Goal: Information Seeking & Learning: Check status

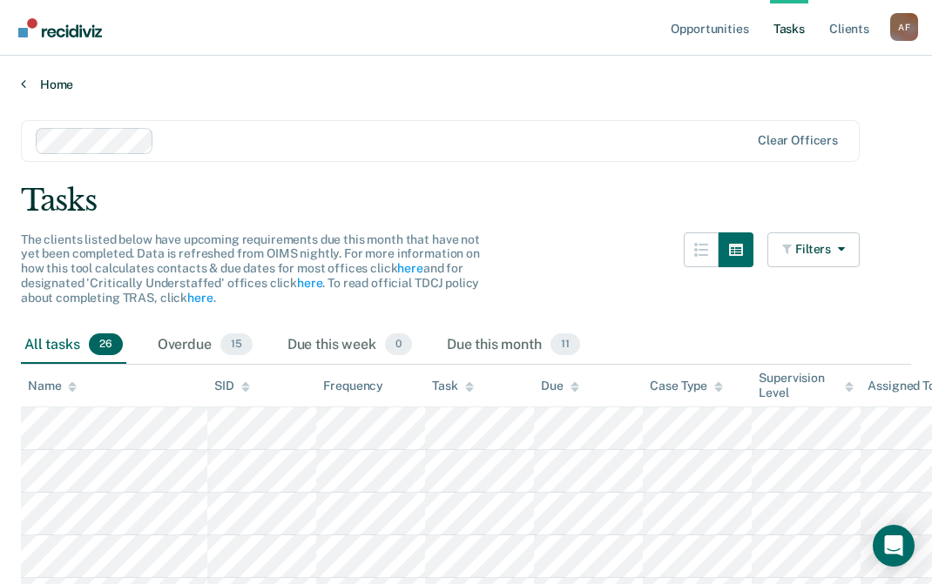
click at [57, 84] on link "Home" at bounding box center [466, 85] width 890 height 16
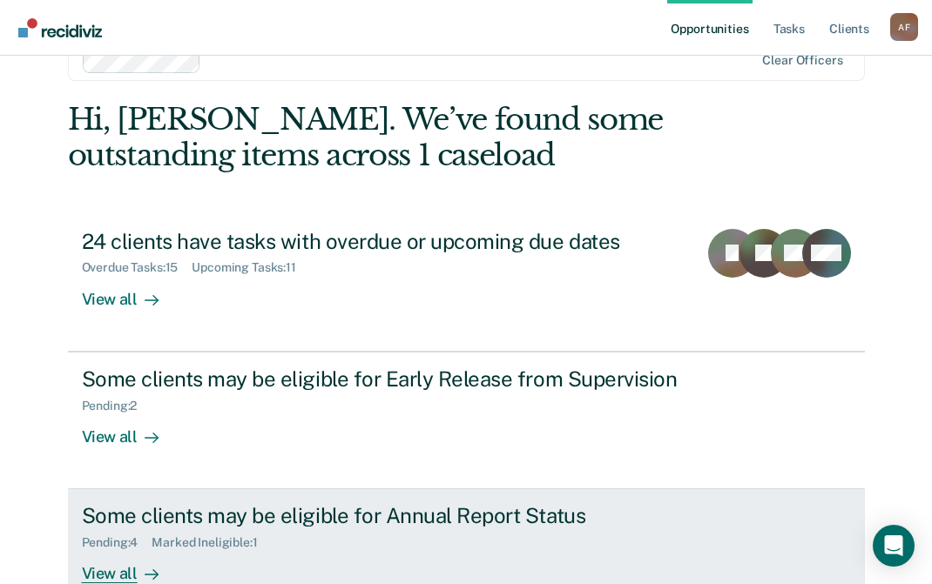
scroll to position [156, 0]
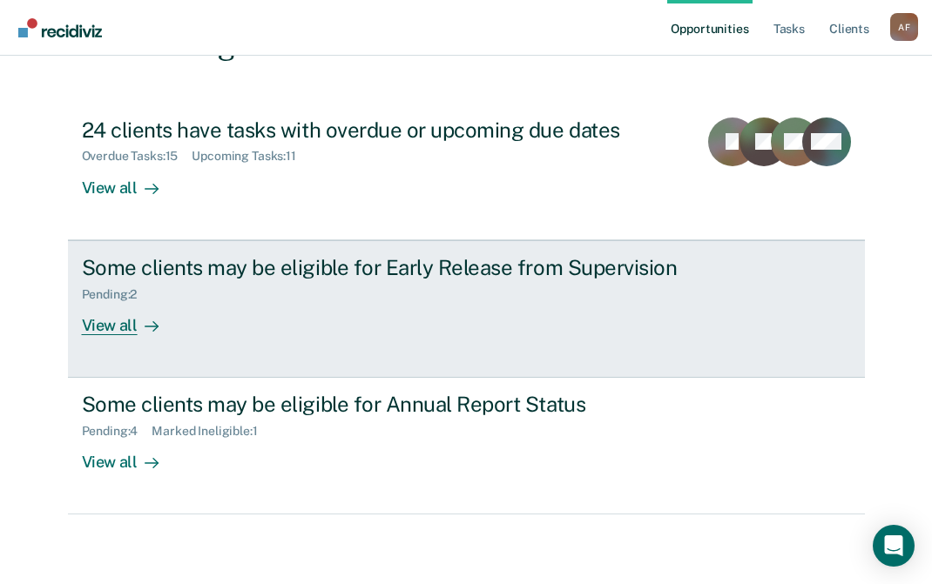
click at [96, 329] on div "View all" at bounding box center [131, 318] width 98 height 34
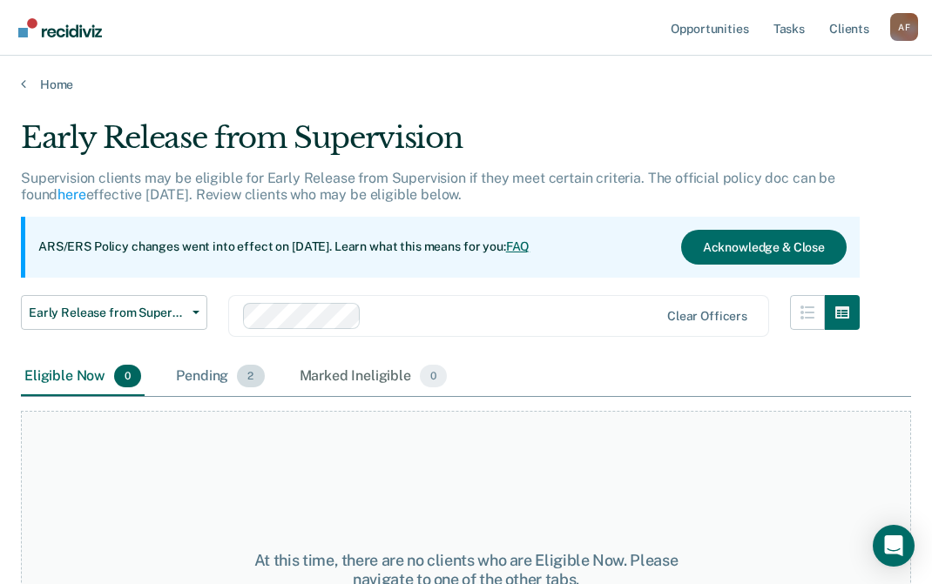
click at [184, 371] on div "Pending 2" at bounding box center [219, 377] width 95 height 38
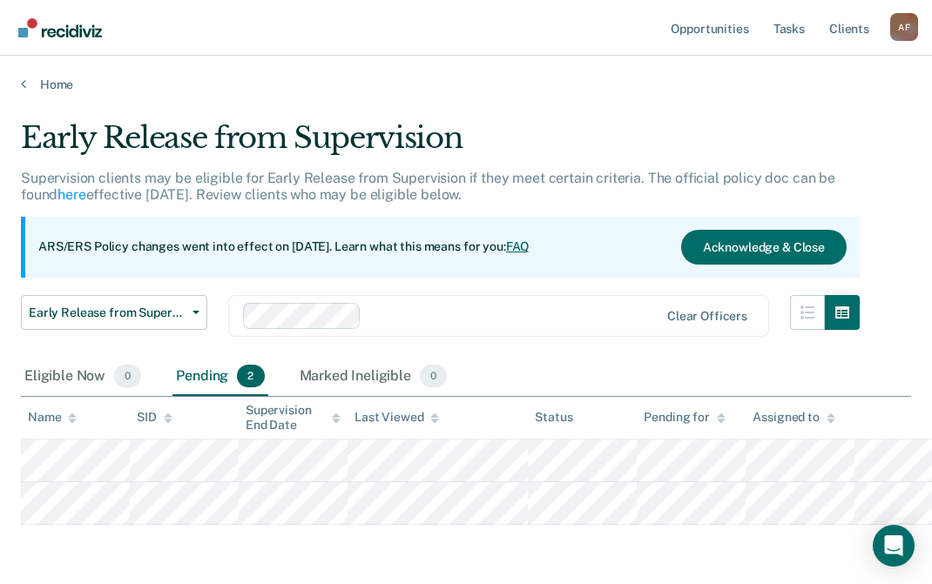
click at [184, 371] on div "Pending 2" at bounding box center [219, 377] width 95 height 38
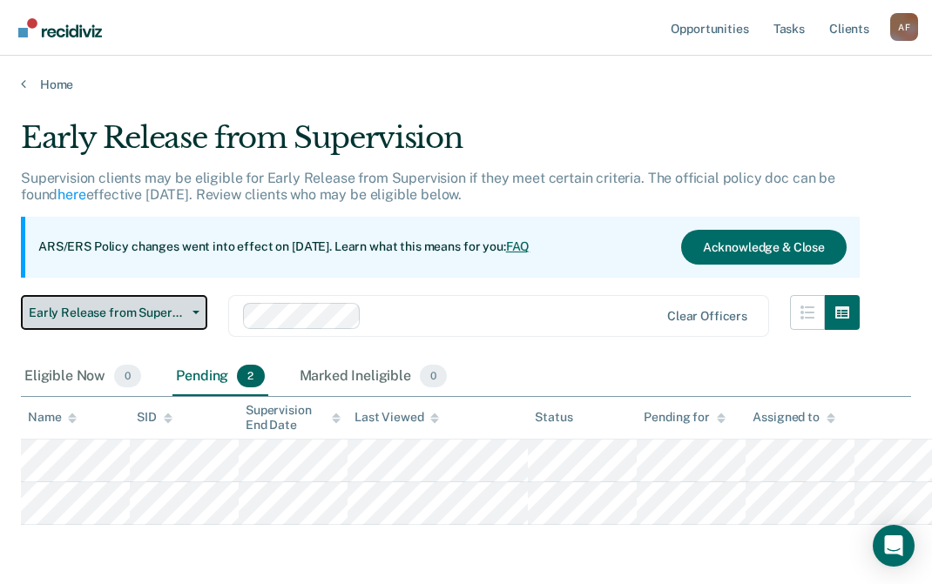
click at [196, 305] on button "Early Release from Supervision" at bounding box center [114, 312] width 186 height 35
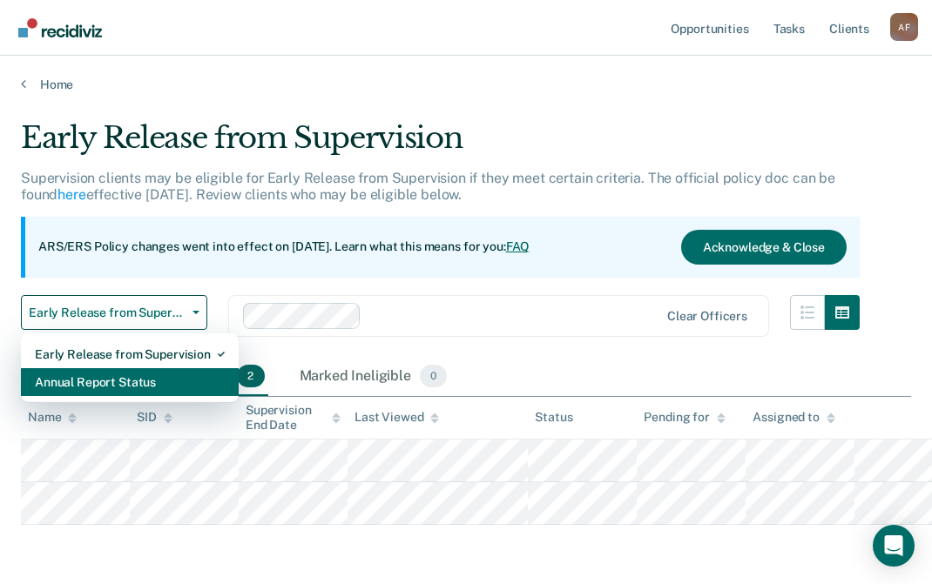
click at [172, 377] on div "Annual Report Status" at bounding box center [130, 382] width 190 height 28
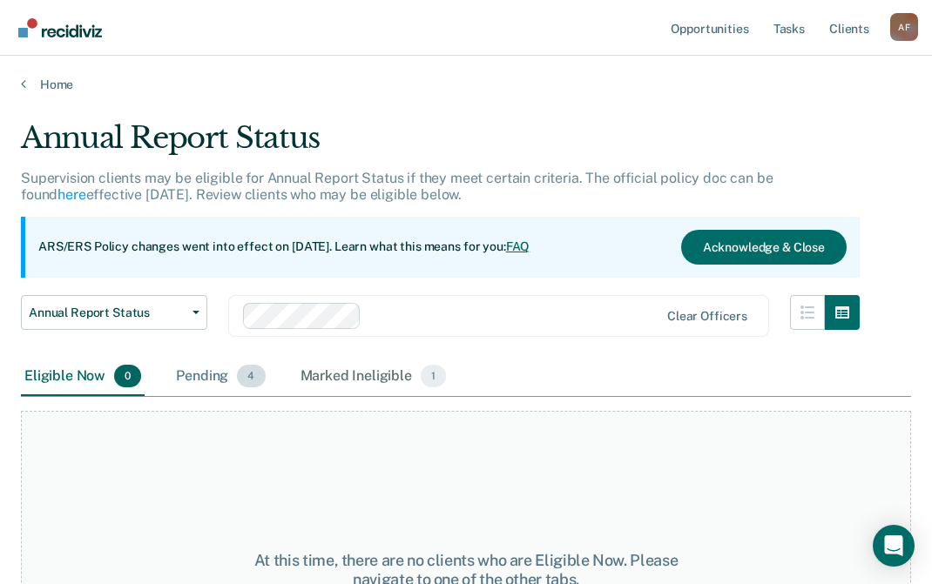
click at [201, 373] on div "Pending 4" at bounding box center [220, 377] width 96 height 38
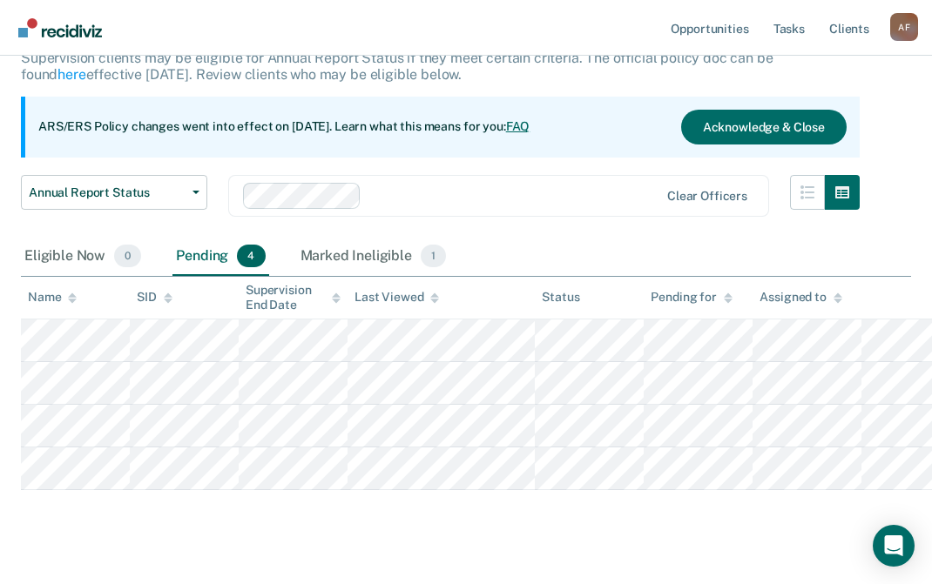
scroll to position [152, 0]
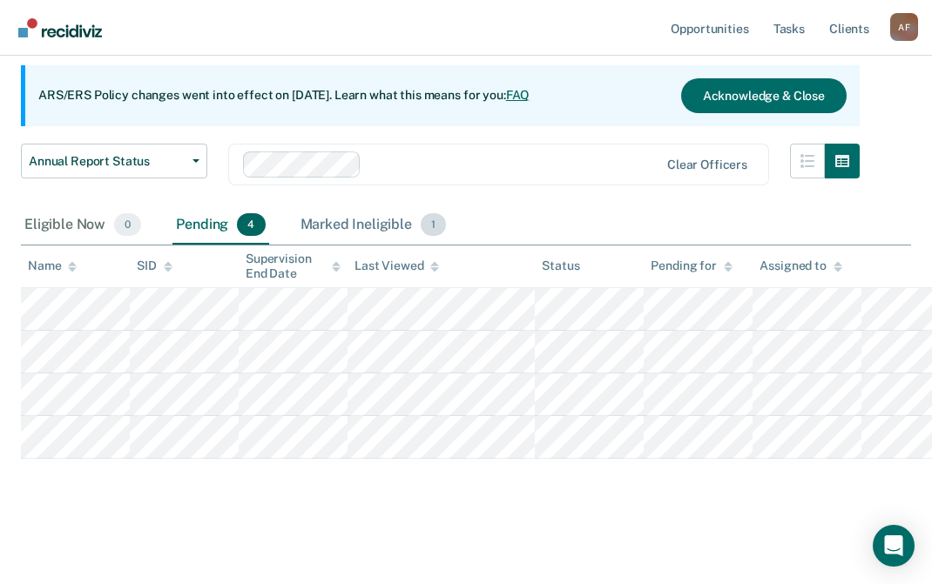
click at [361, 225] on div "Marked Ineligible 1" at bounding box center [373, 225] width 153 height 38
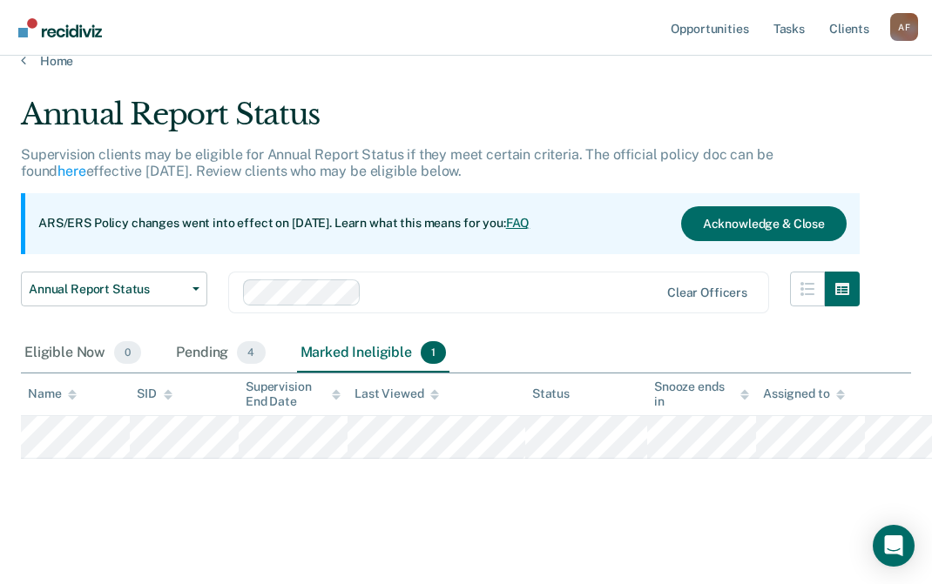
scroll to position [24, 0]
click at [192, 358] on div "Pending 4" at bounding box center [220, 353] width 96 height 38
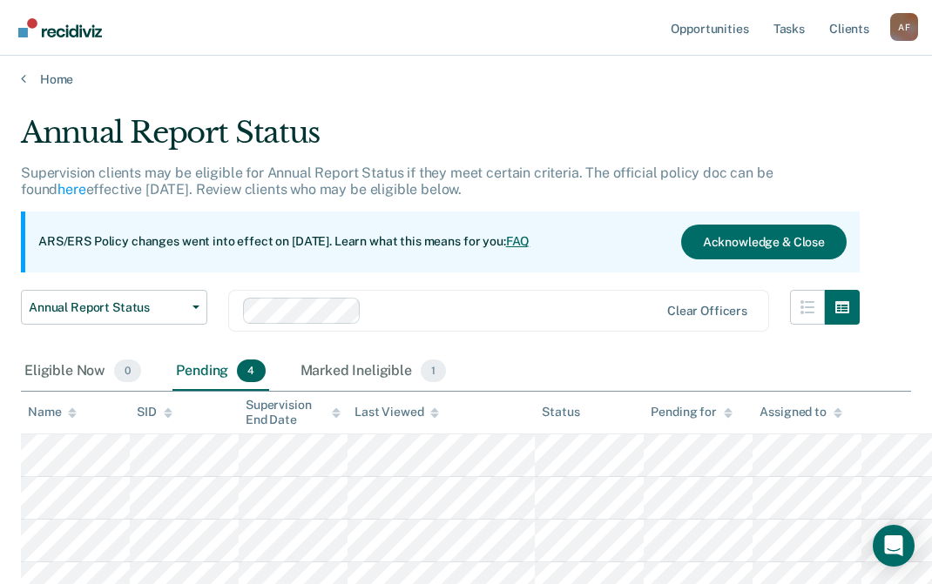
scroll to position [0, 0]
